Goal: Check status: Check status

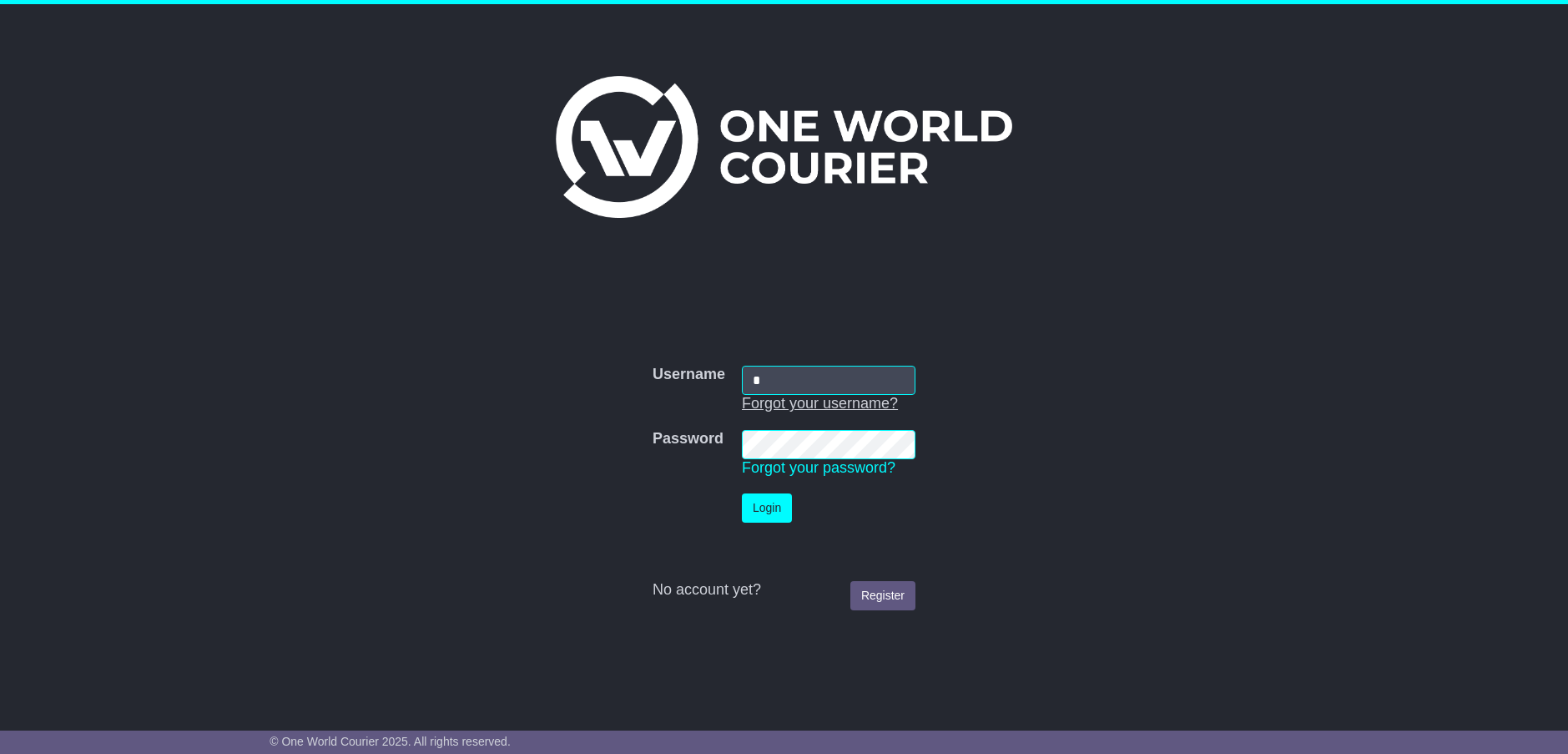
type input "**********"
click at [760, 501] on button "Login" at bounding box center [767, 508] width 50 height 29
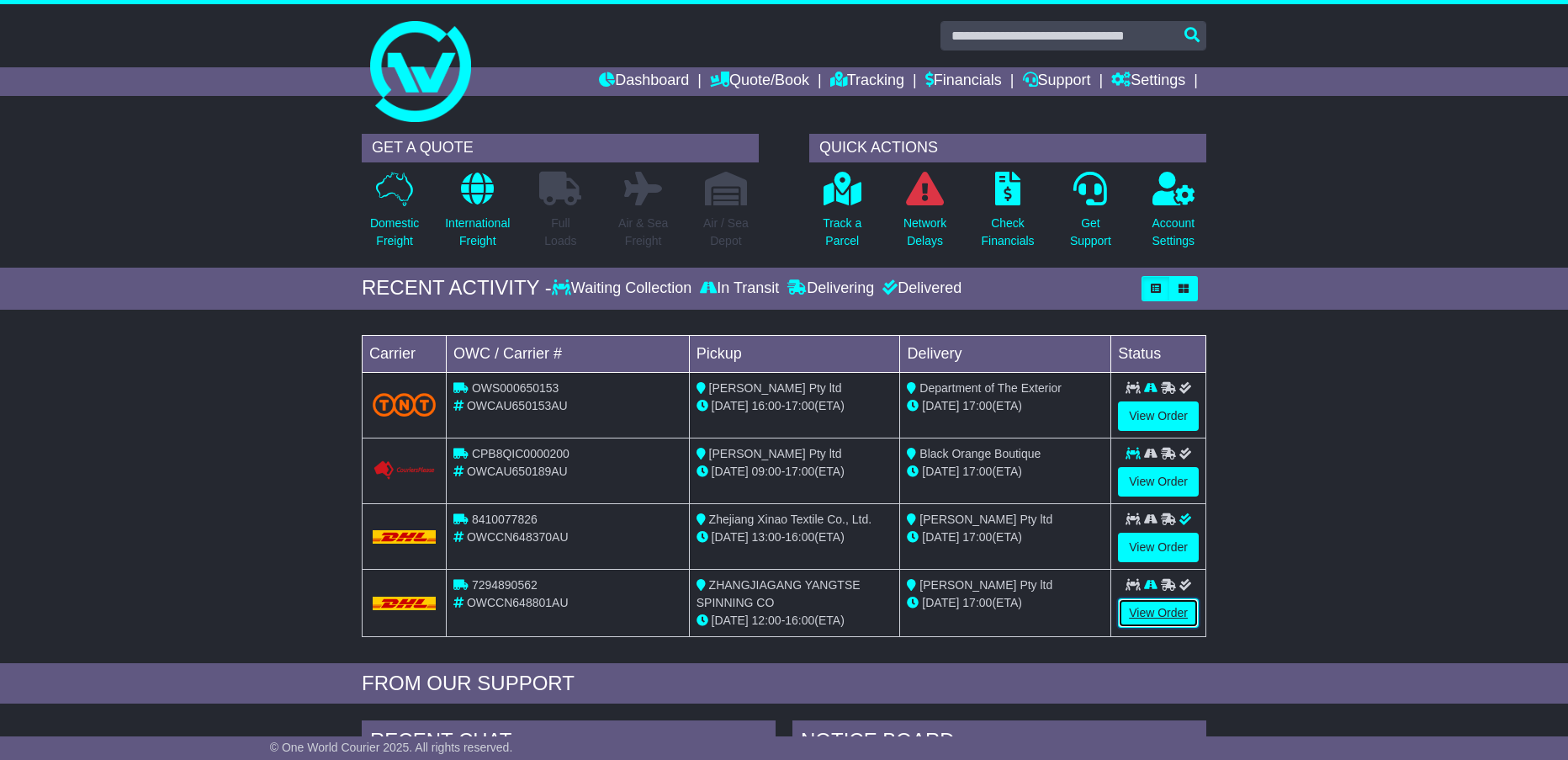
click at [1163, 613] on link "View Order" at bounding box center [1158, 613] width 80 height 29
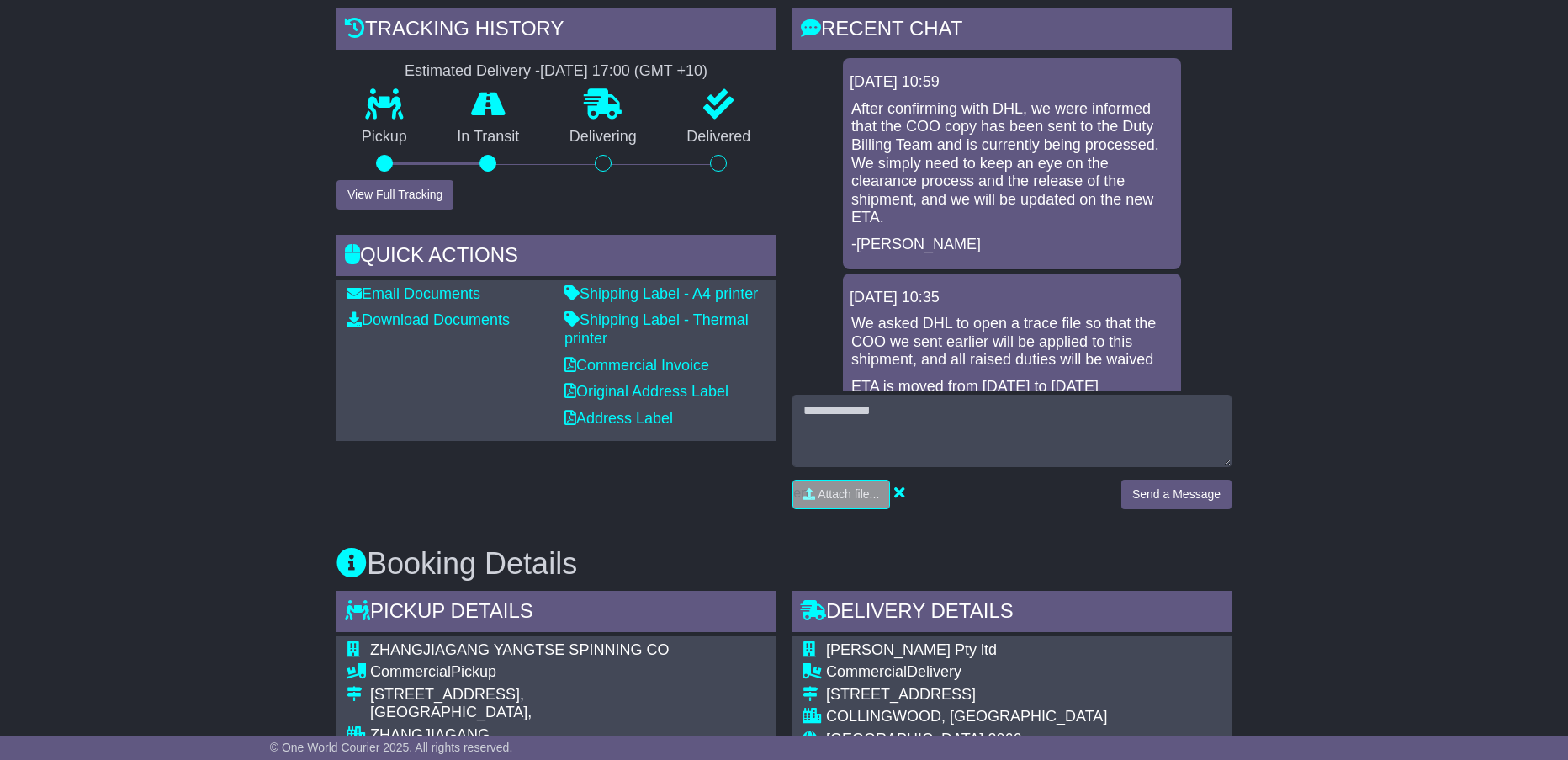
scroll to position [421, 0]
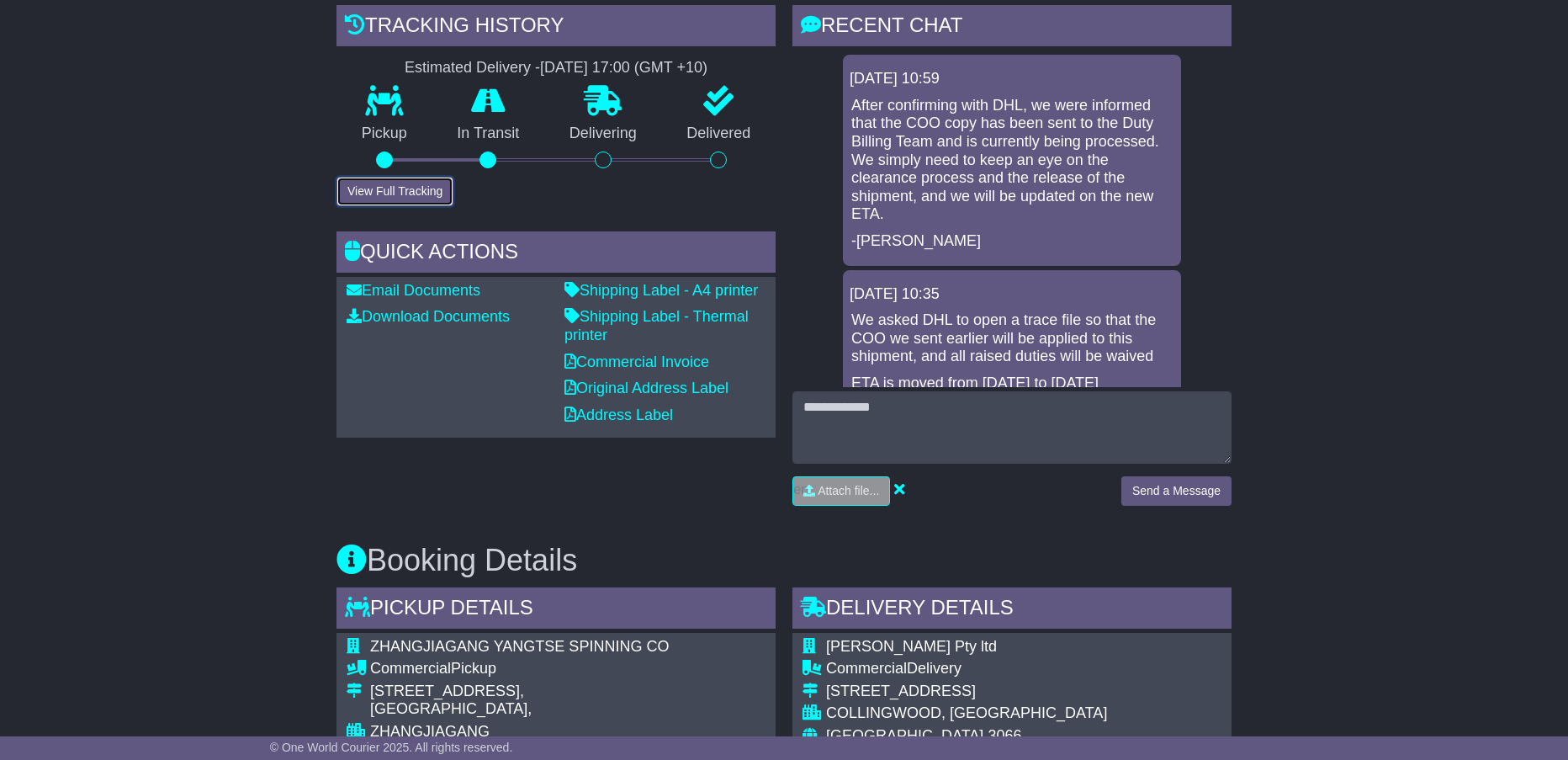
click at [403, 186] on button "View Full Tracking" at bounding box center [395, 191] width 117 height 29
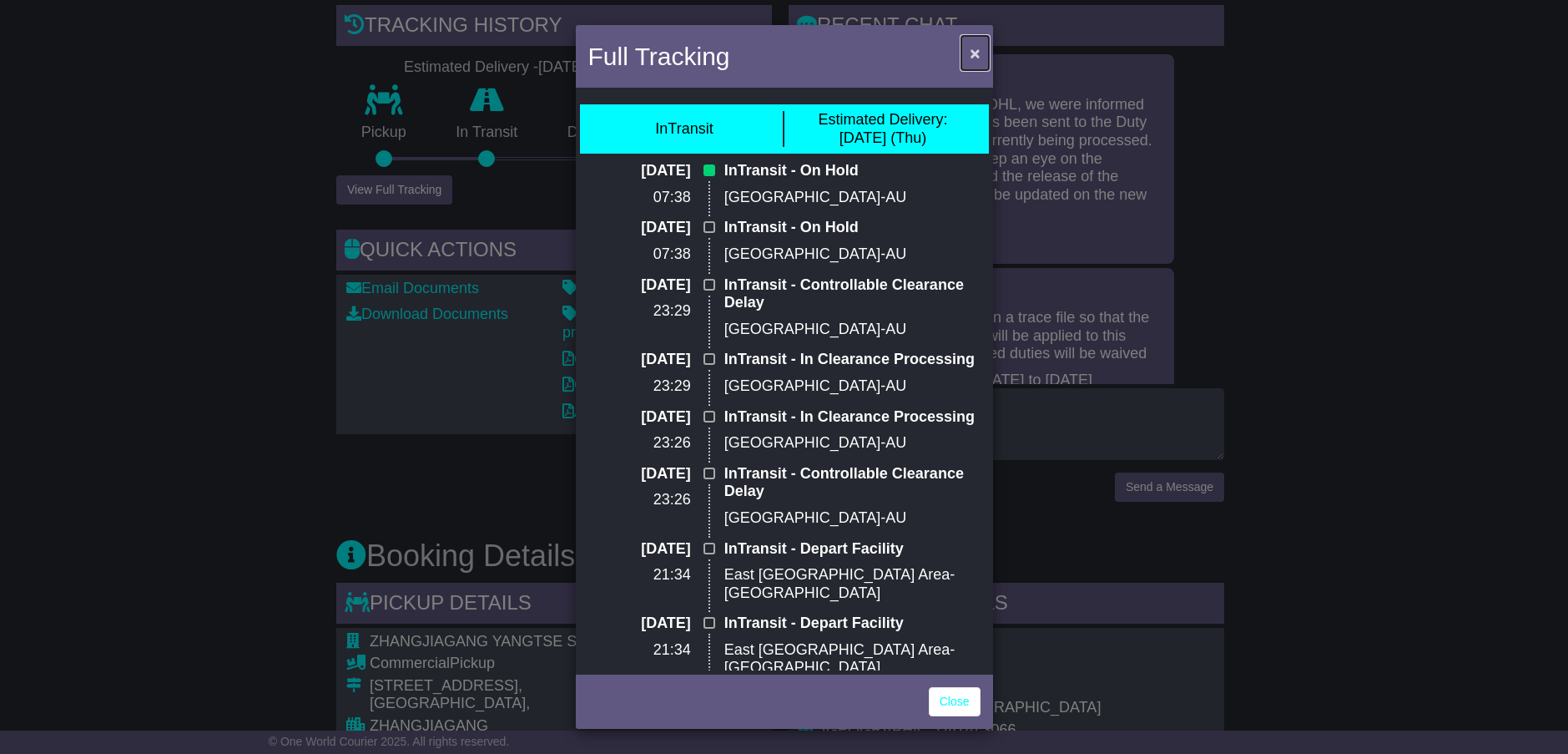
click at [975, 43] on span "×" at bounding box center [975, 53] width 10 height 20
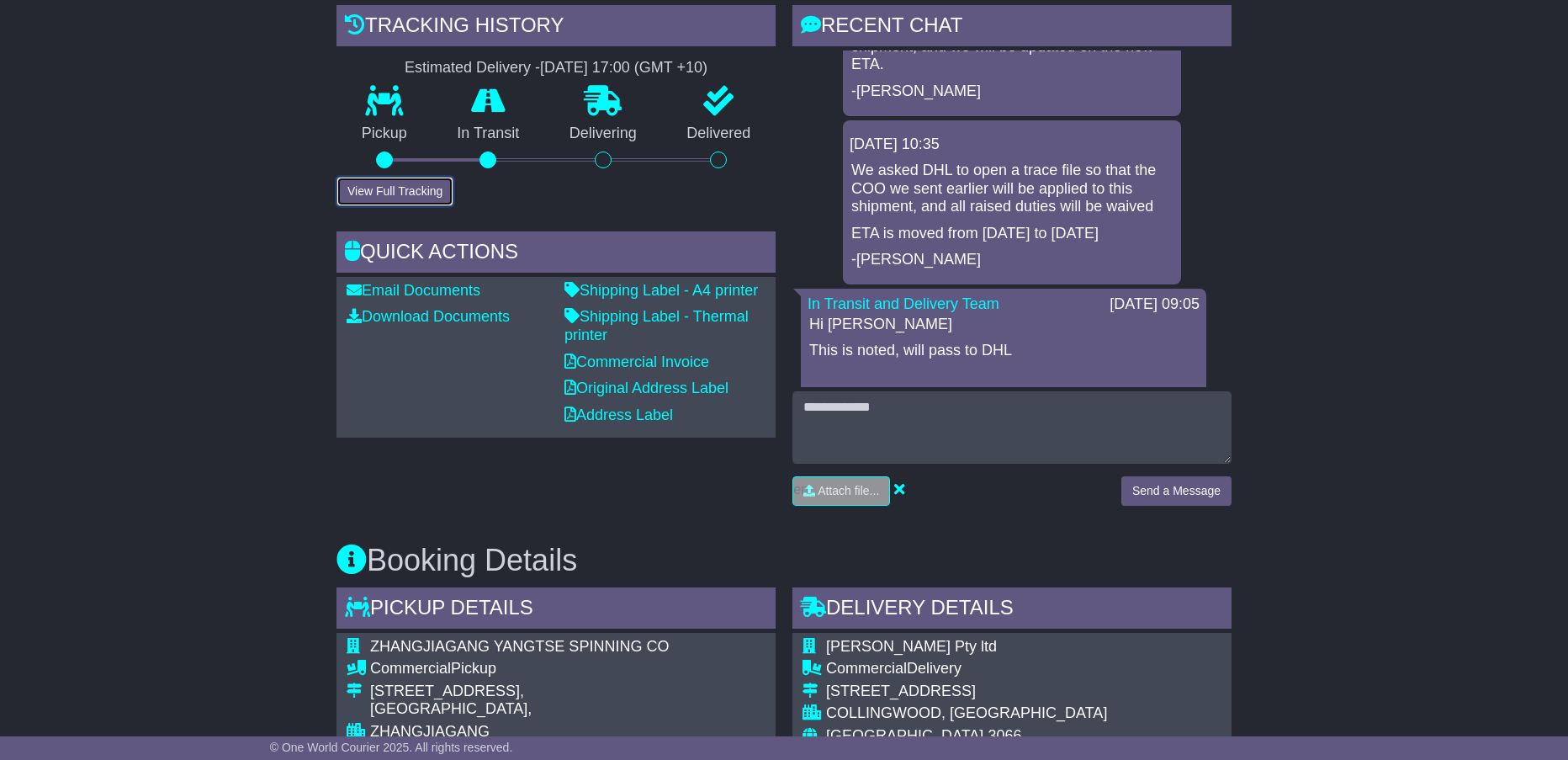
scroll to position [168, 0]
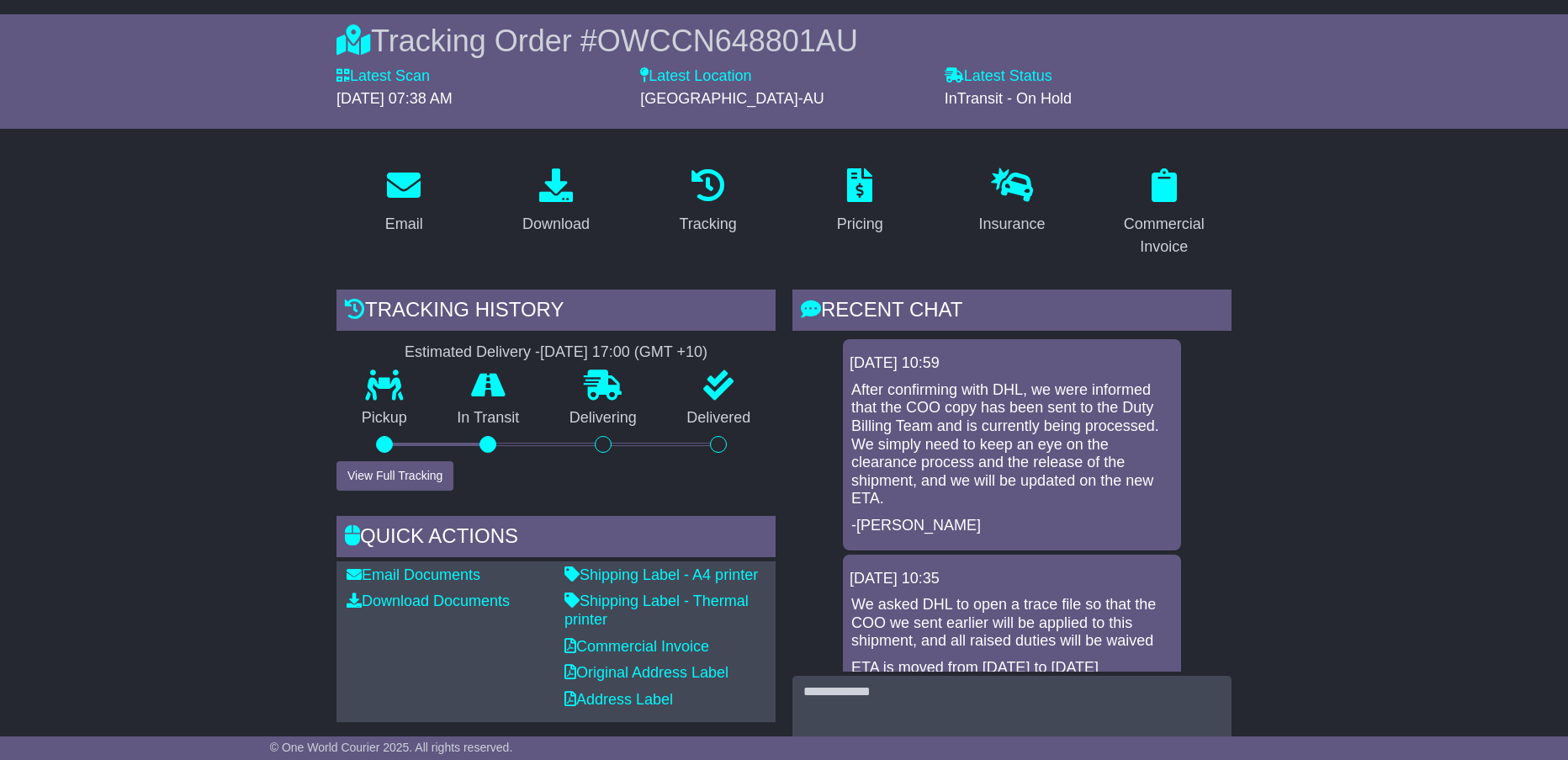
scroll to position [168, 0]
